Goal: Find contact information: Obtain details needed to contact an individual or organization

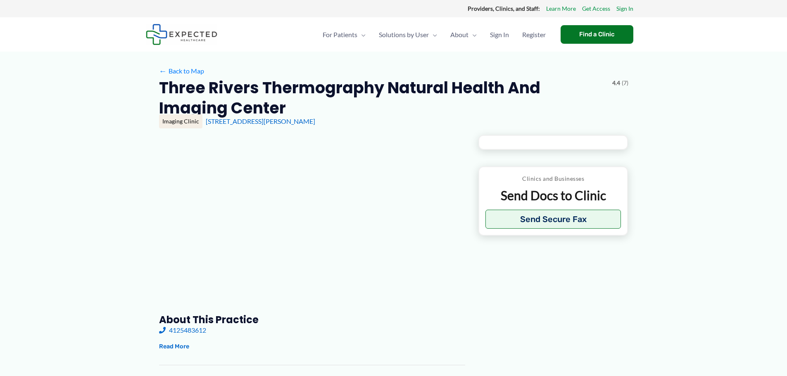
type input "**********"
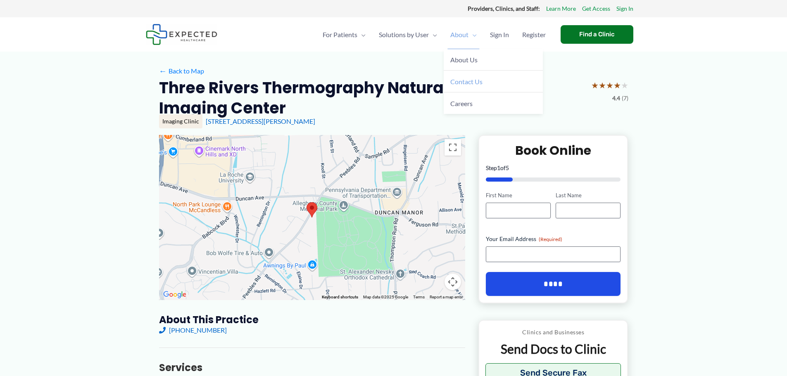
click at [472, 79] on span "Contact Us" at bounding box center [466, 82] width 32 height 8
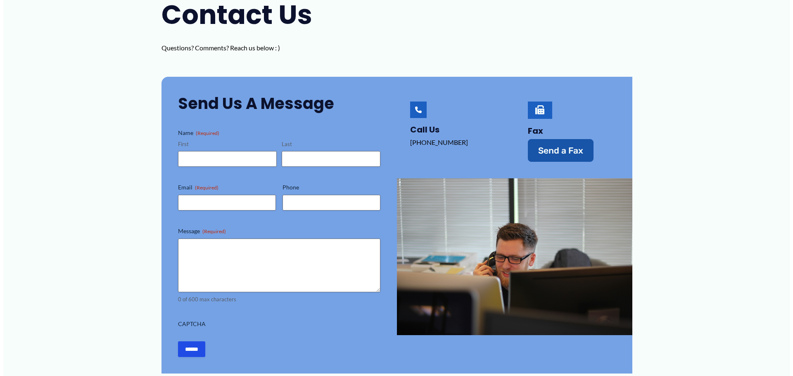
scroll to position [124, 0]
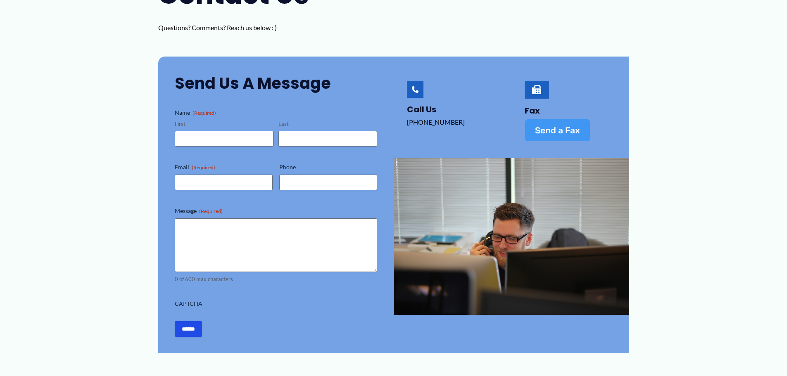
click at [553, 128] on span "Send a Fax" at bounding box center [557, 130] width 45 height 9
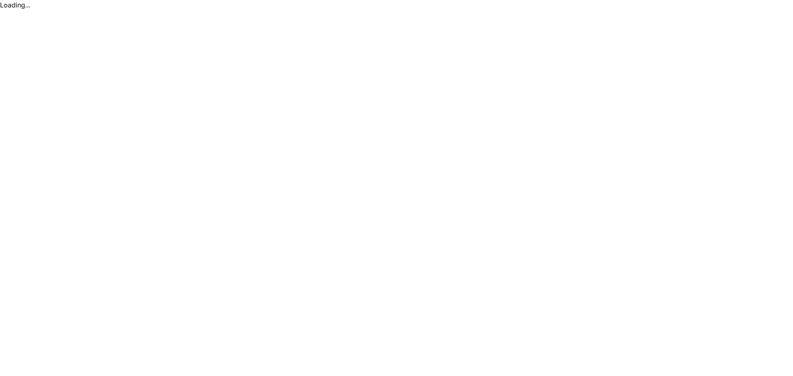
scroll to position [0, 0]
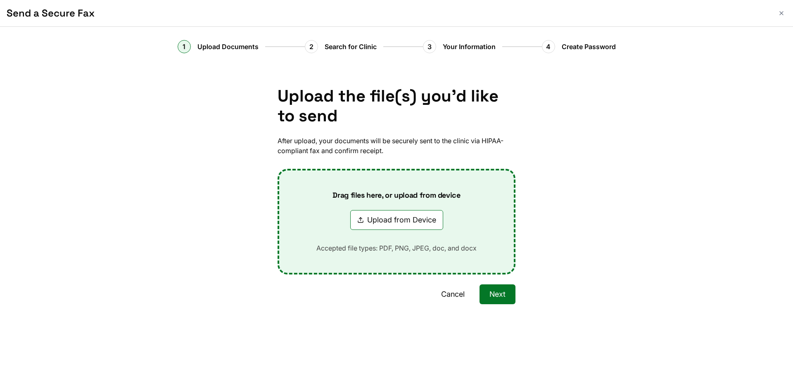
click at [507, 293] on button "Next" at bounding box center [497, 295] width 36 height 20
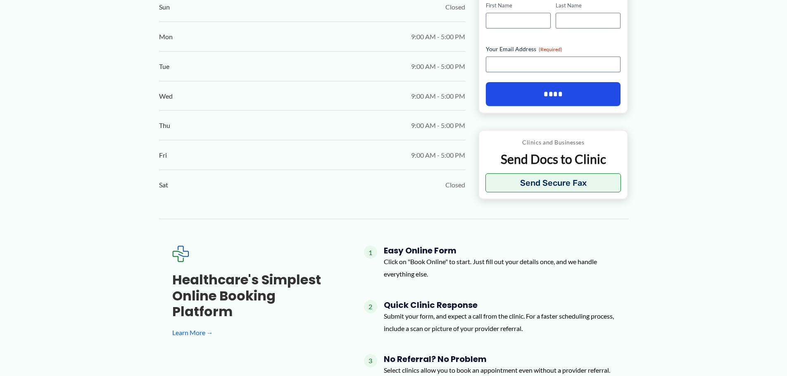
scroll to position [454, 0]
